Goal: Task Accomplishment & Management: Complete application form

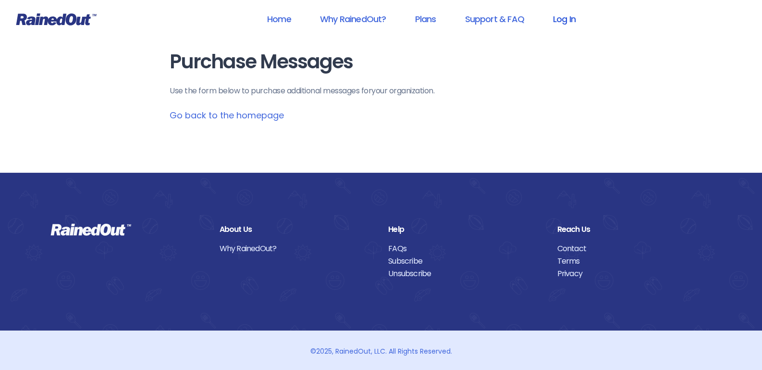
click at [573, 17] on link "Log In" at bounding box center [565, 19] width 48 height 22
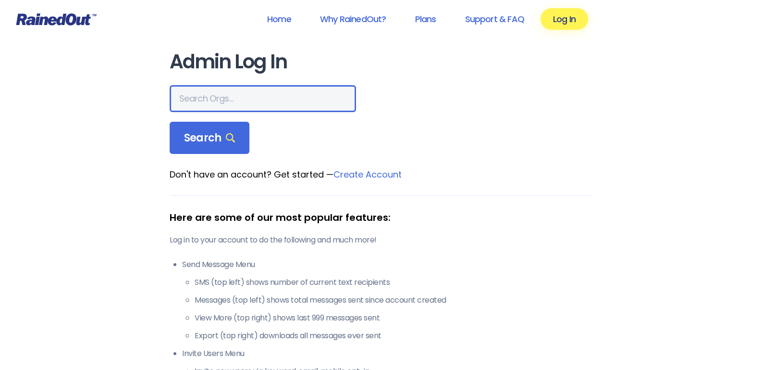
click at [215, 100] on input "text" at bounding box center [263, 98] width 186 height 27
type input "BCT"
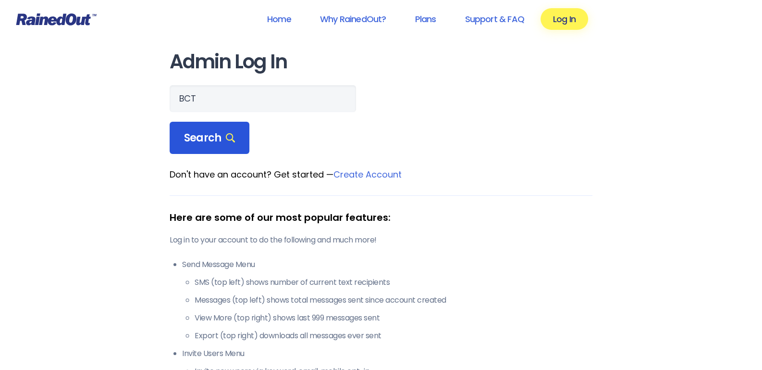
click at [217, 132] on span "Search" at bounding box center [209, 137] width 51 height 13
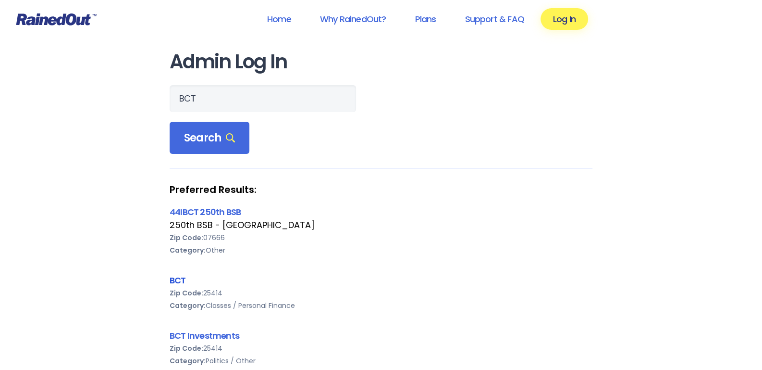
click at [180, 277] on link "BCT" at bounding box center [178, 280] width 16 height 12
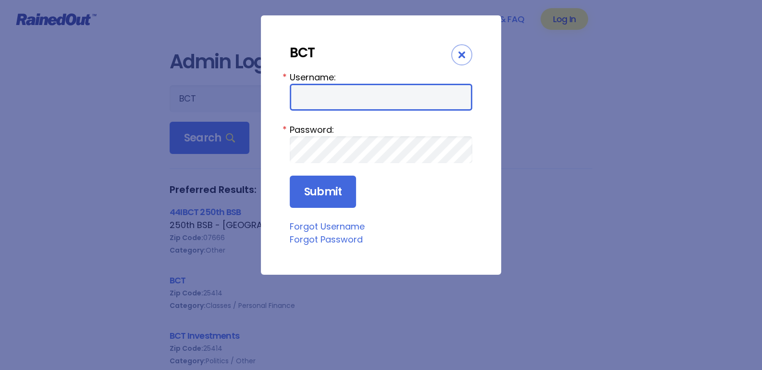
click at [314, 94] on input "Username:" at bounding box center [381, 97] width 183 height 27
type input "BCT"
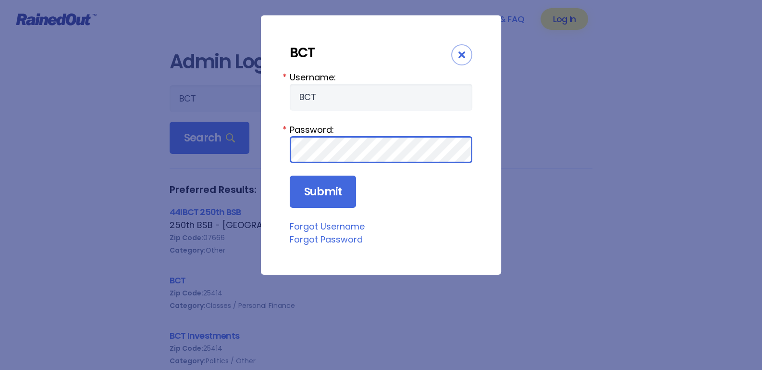
click at [290, 175] on input "Submit" at bounding box center [323, 191] width 66 height 33
